Goal: Check status: Check status

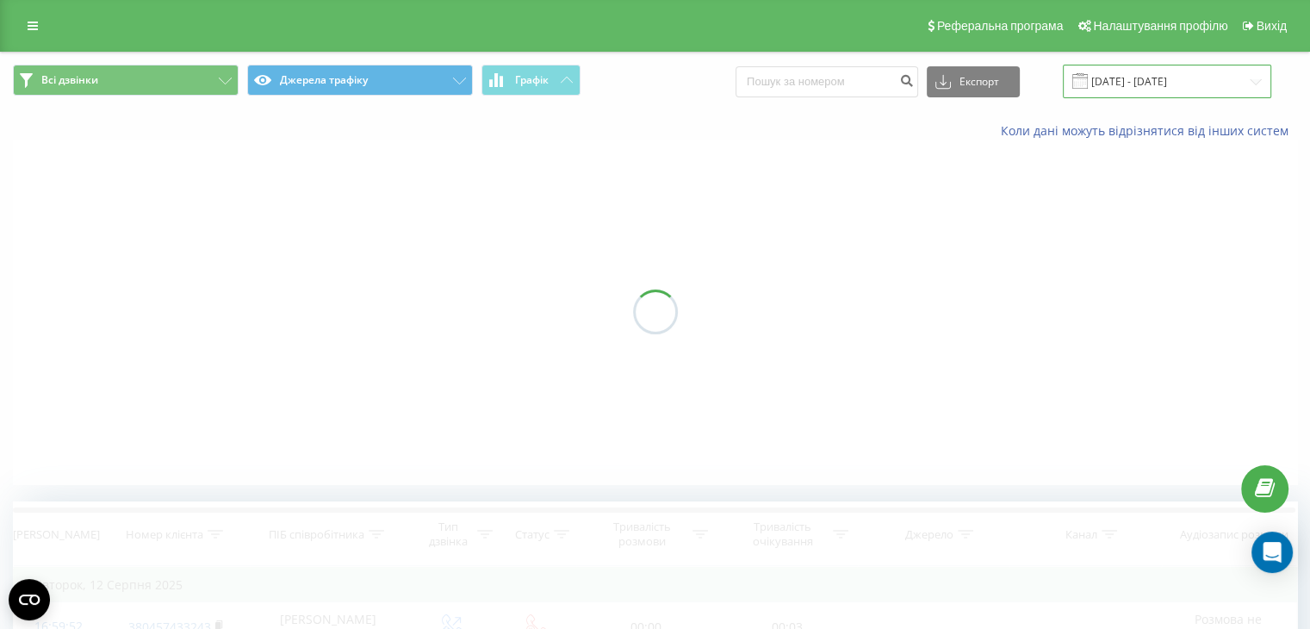
drag, startPoint x: 0, startPoint y: 0, endPoint x: 1155, endPoint y: 75, distance: 1157.1
click at [1155, 75] on input "[DATE] - [DATE]" at bounding box center [1166, 82] width 208 height 34
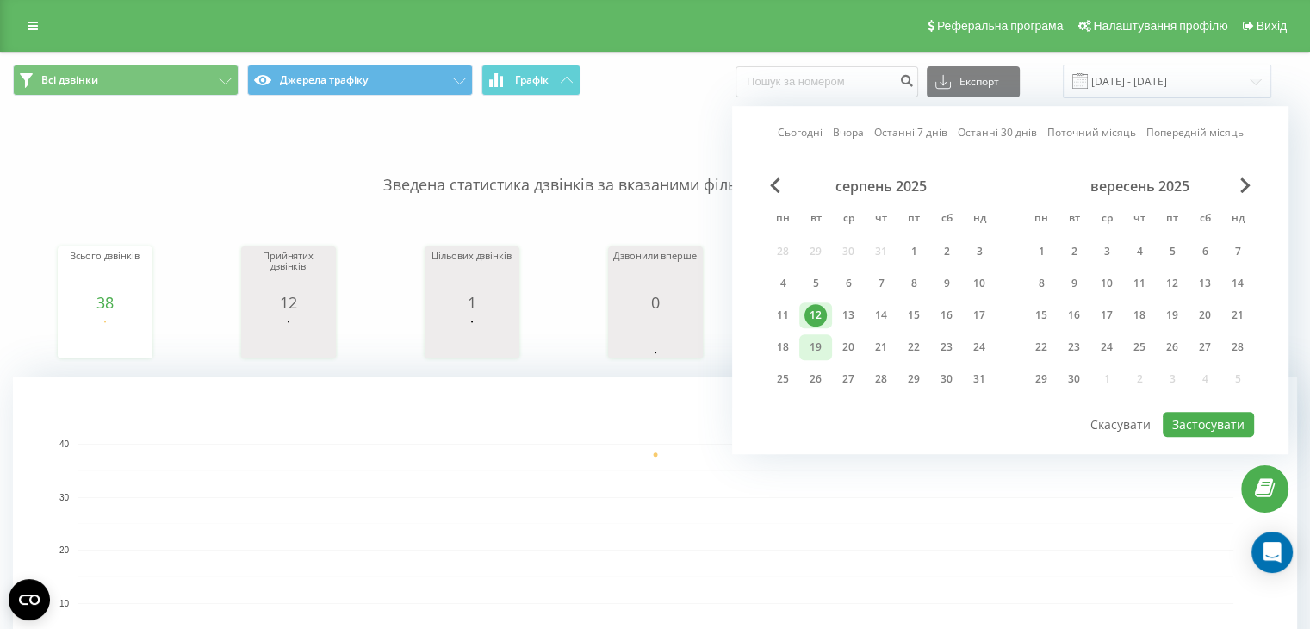
click at [816, 344] on div "19" at bounding box center [815, 347] width 22 height 22
click at [1202, 418] on button "Застосувати" at bounding box center [1207, 424] width 91 height 25
type input "[DATE] - [DATE]"
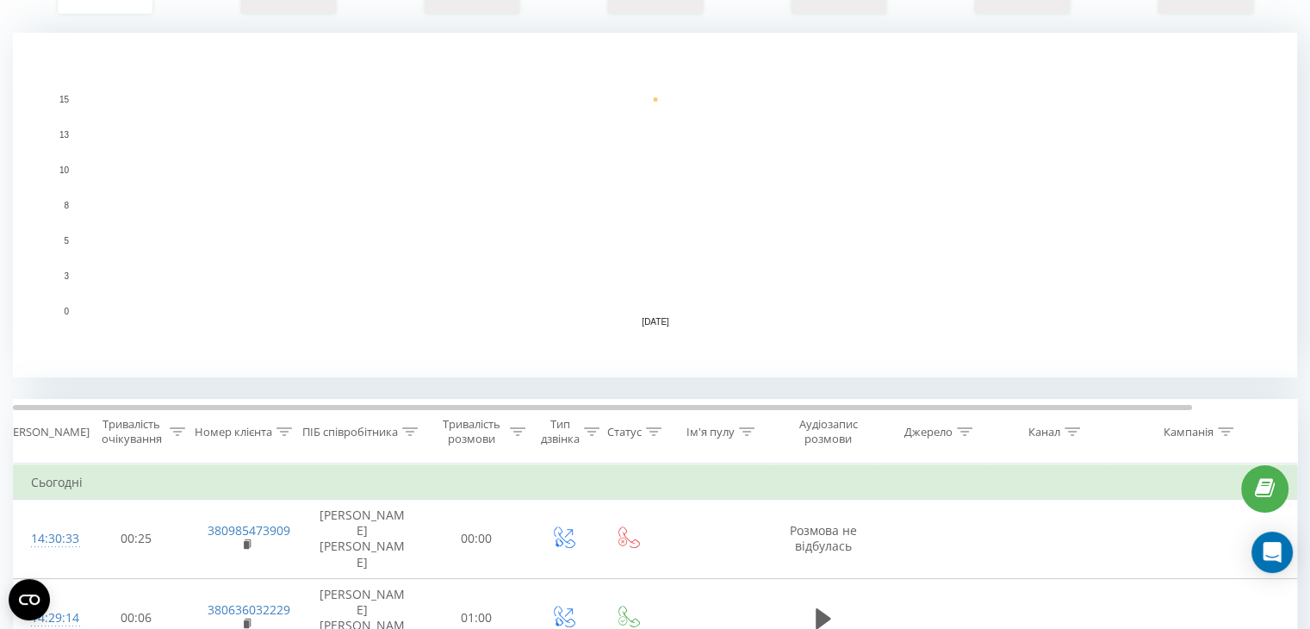
scroll to position [390, 0]
